Goal: Download file/media

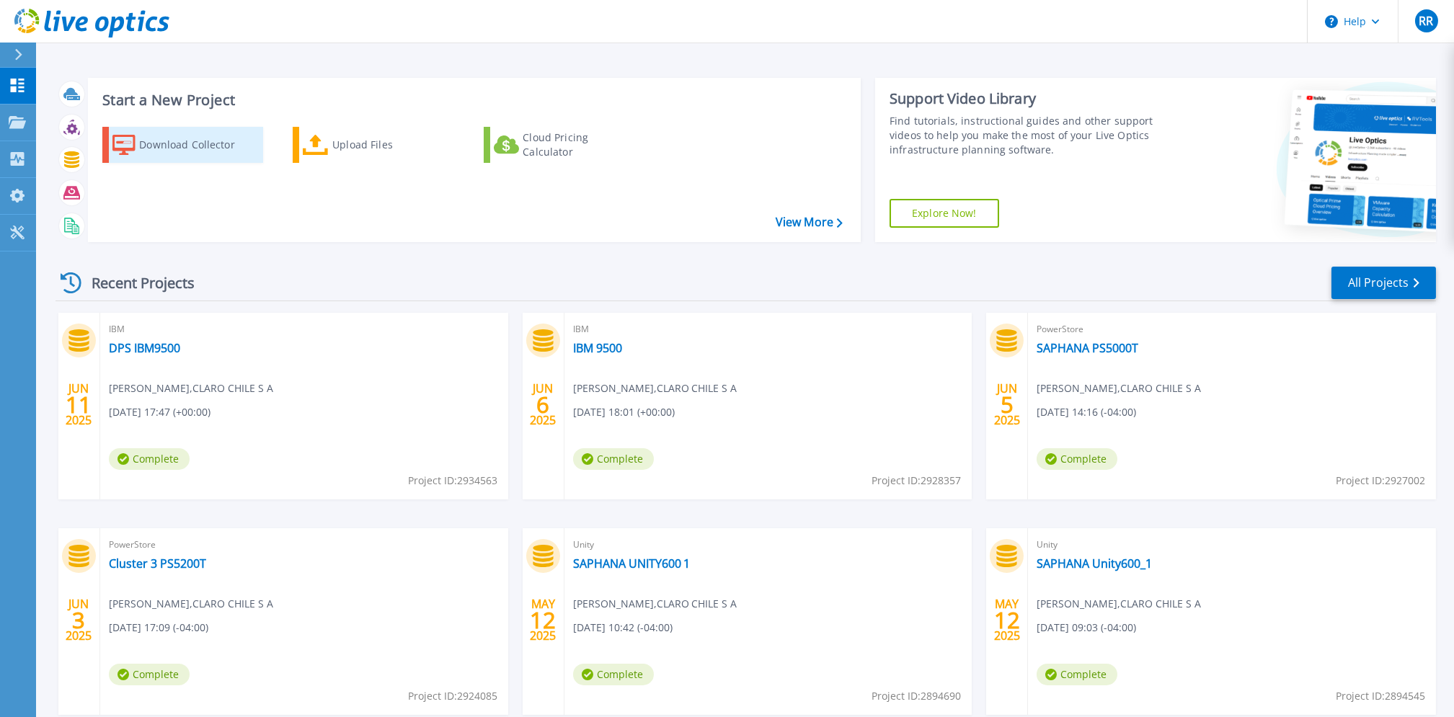
click at [231, 138] on div "Download Collector" at bounding box center [196, 144] width 115 height 29
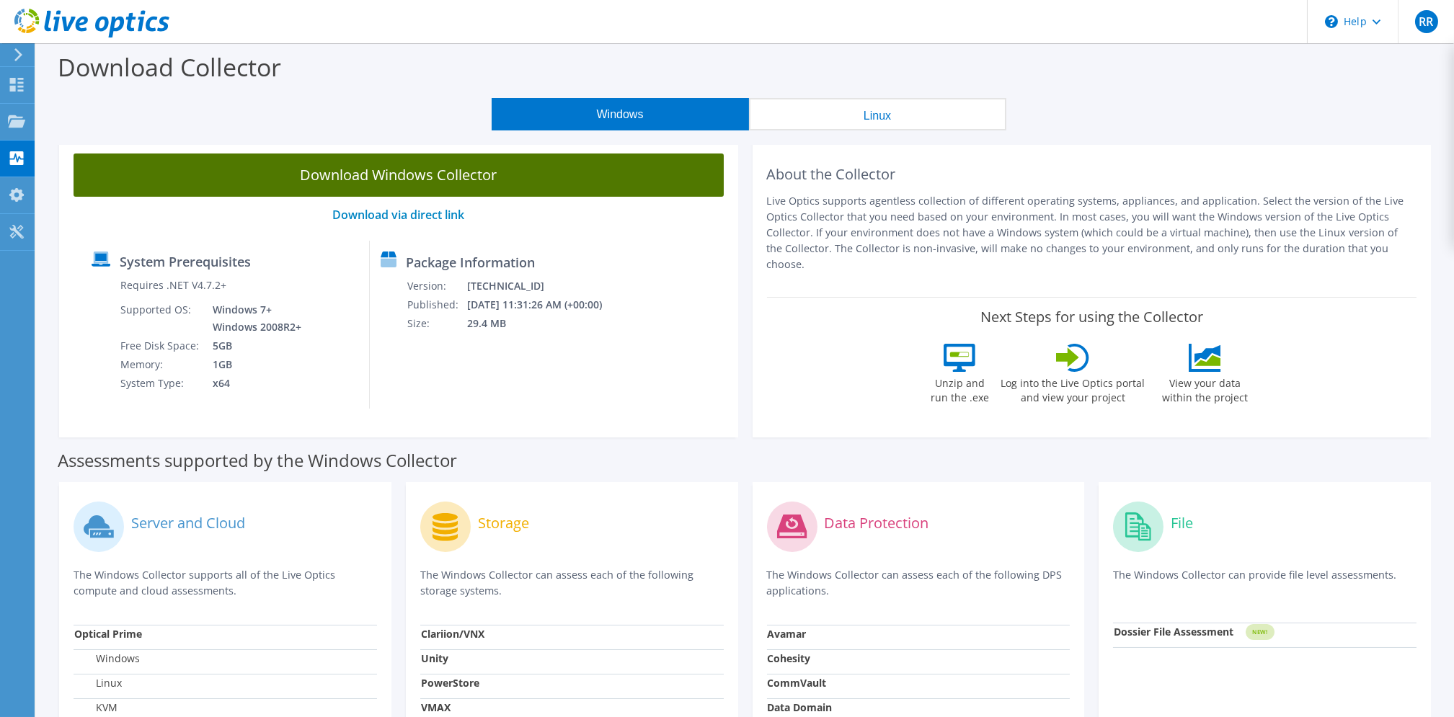
click at [349, 173] on link "Download Windows Collector" at bounding box center [399, 175] width 650 height 43
